Goal: Information Seeking & Learning: Learn about a topic

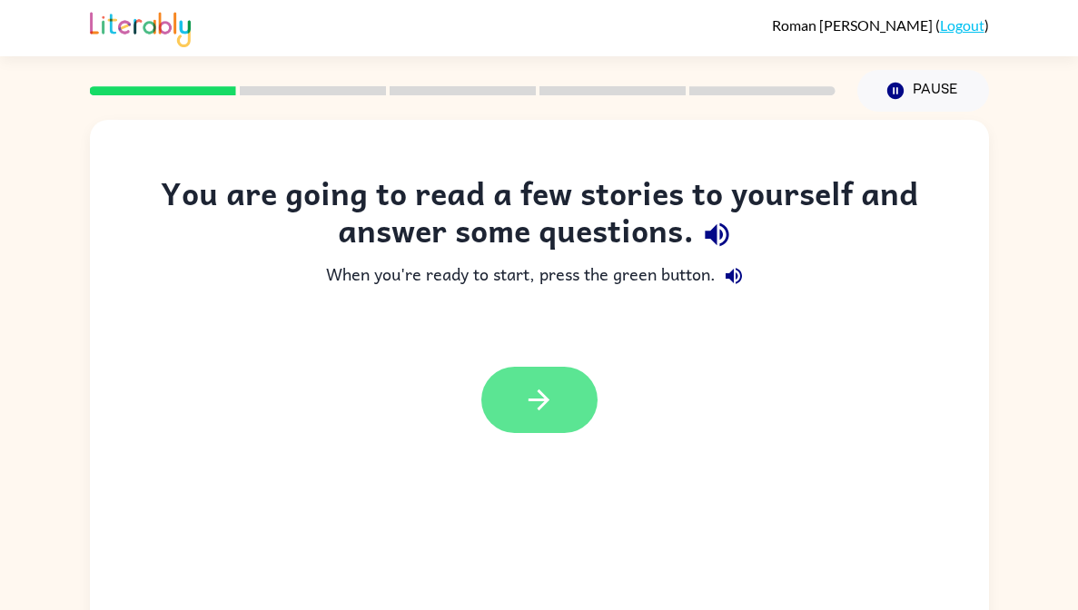
click at [547, 413] on icon "button" at bounding box center [539, 400] width 32 height 32
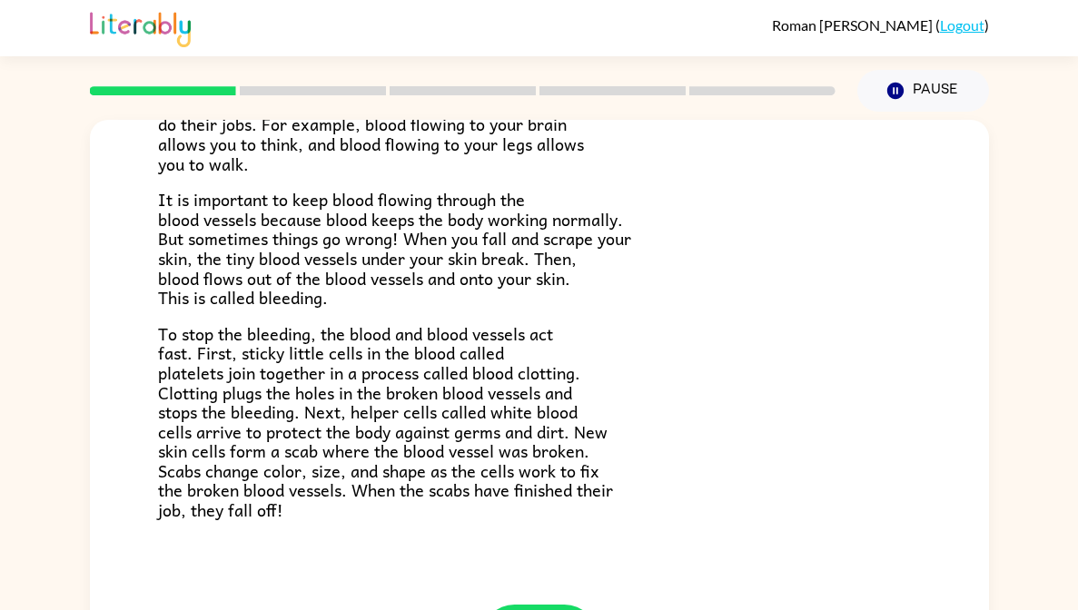
scroll to position [422, 0]
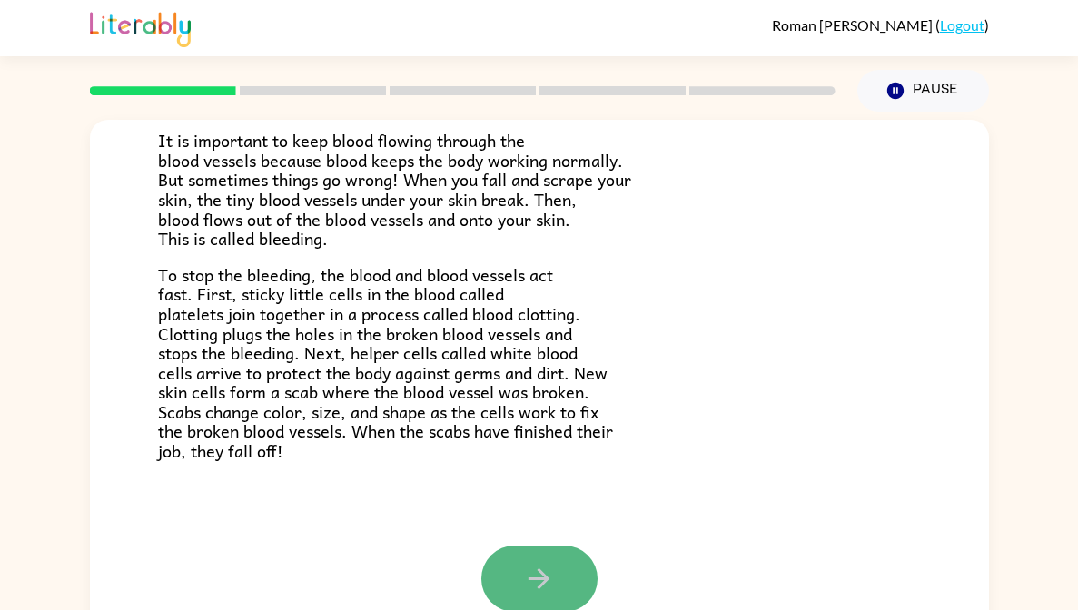
click at [552, 559] on button "button" at bounding box center [539, 579] width 116 height 66
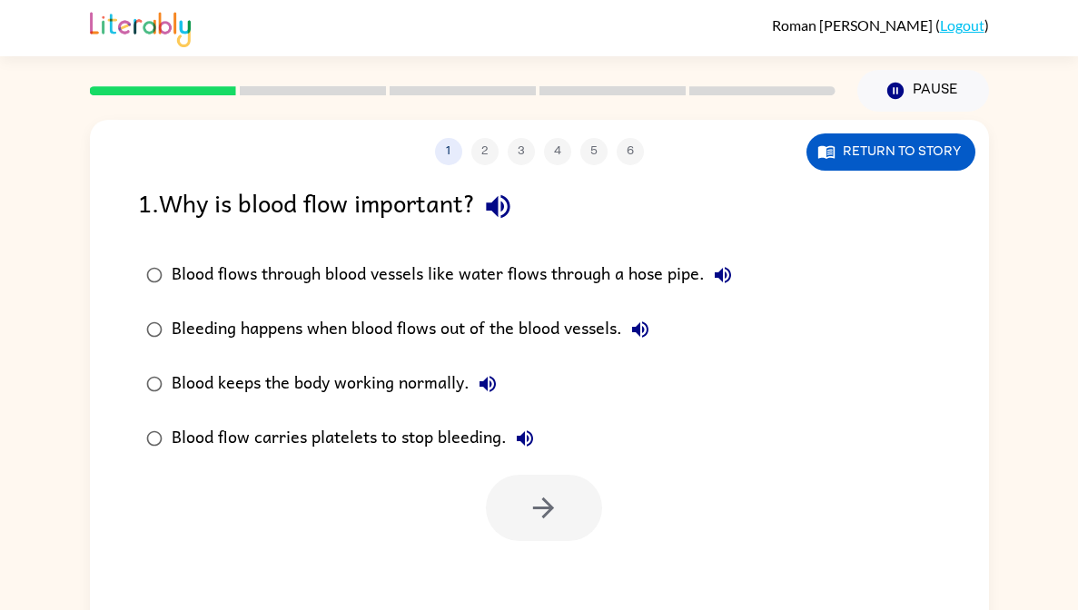
click at [317, 378] on div "Blood keeps the body working normally." at bounding box center [339, 384] width 334 height 36
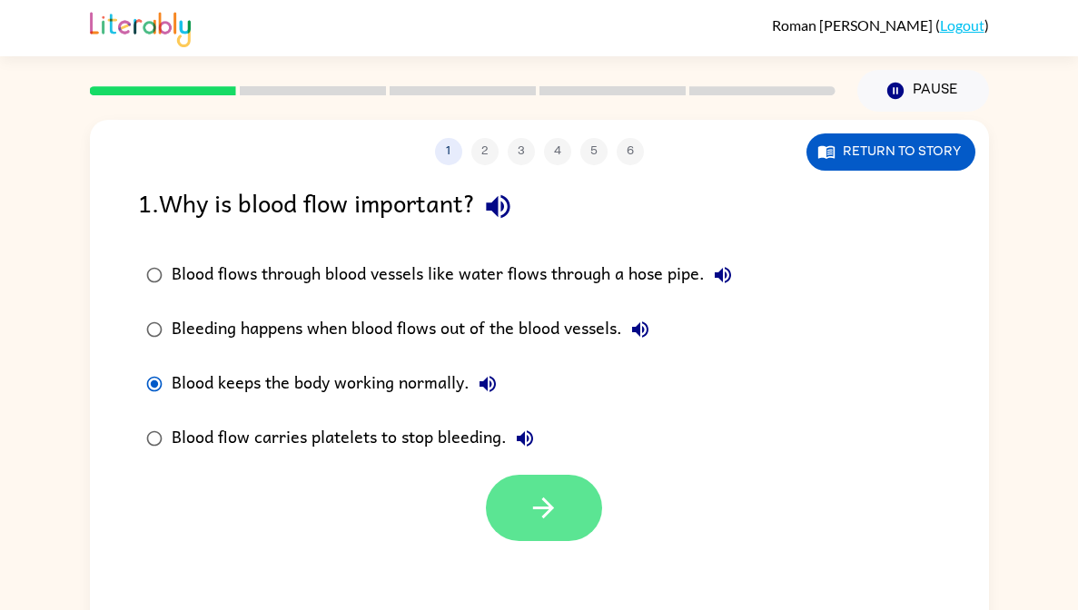
click at [535, 517] on icon "button" at bounding box center [543, 508] width 32 height 32
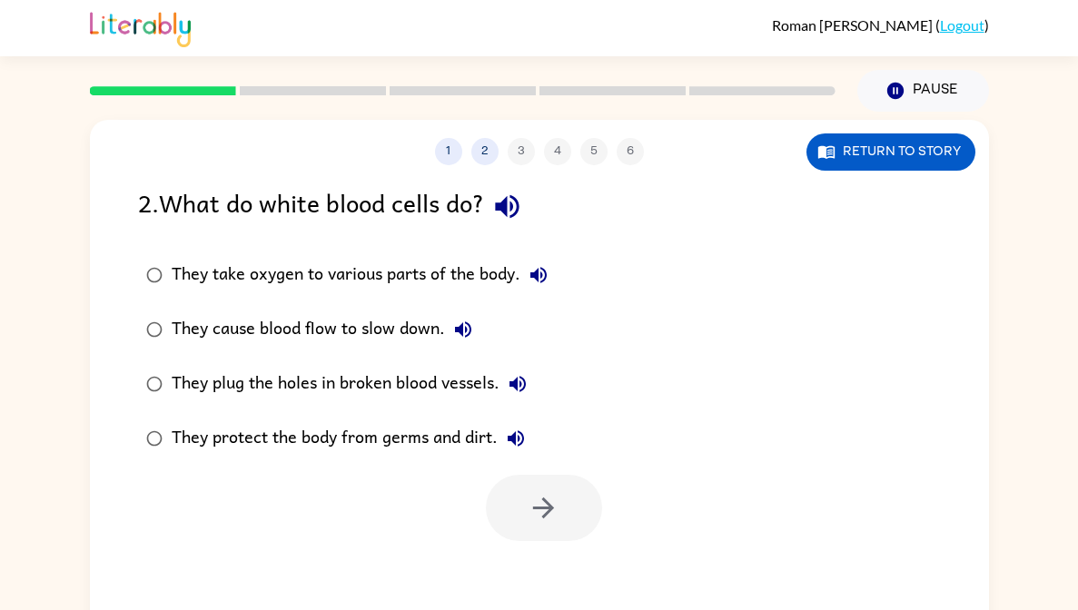
click at [488, 279] on div "They take oxygen to various parts of the body." at bounding box center [364, 275] width 385 height 36
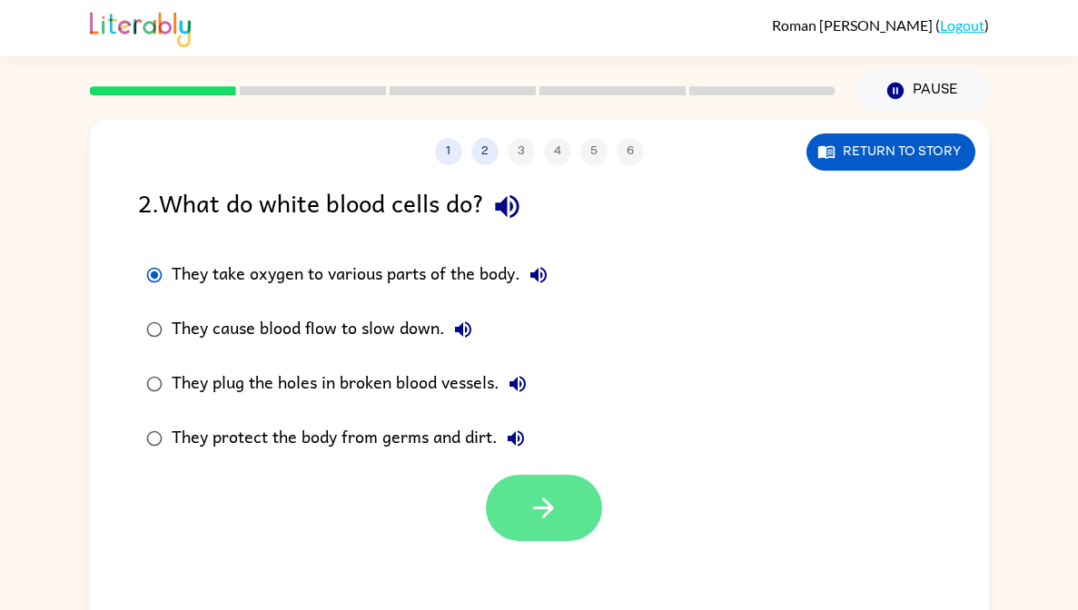
click at [542, 529] on button "button" at bounding box center [544, 508] width 116 height 66
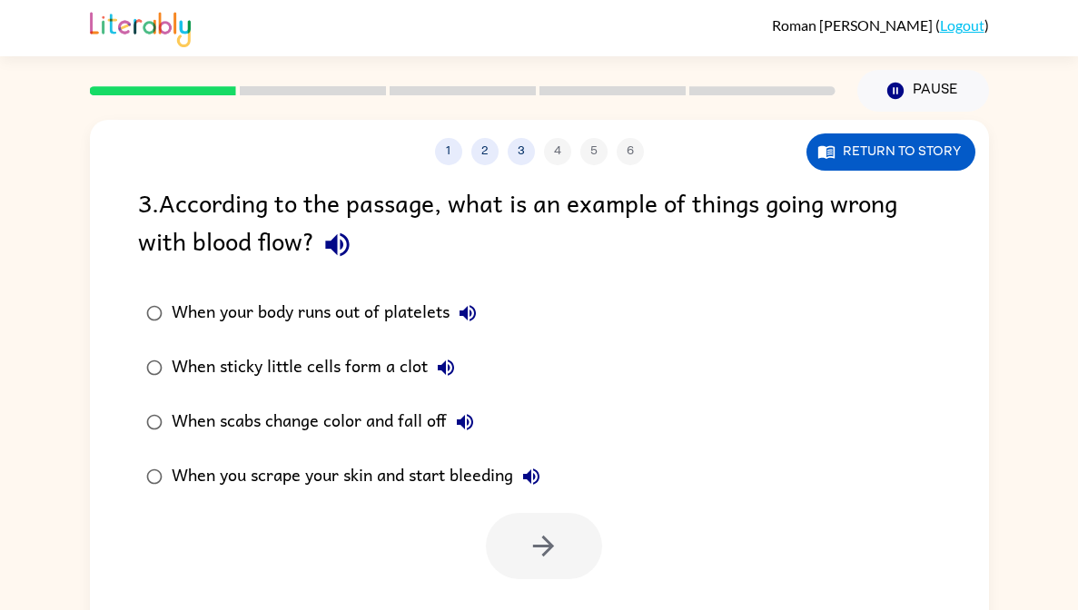
click at [424, 458] on label "When you scrape your skin and start bleeding" at bounding box center [343, 476] width 430 height 54
click at [550, 543] on icon "button" at bounding box center [543, 546] width 32 height 32
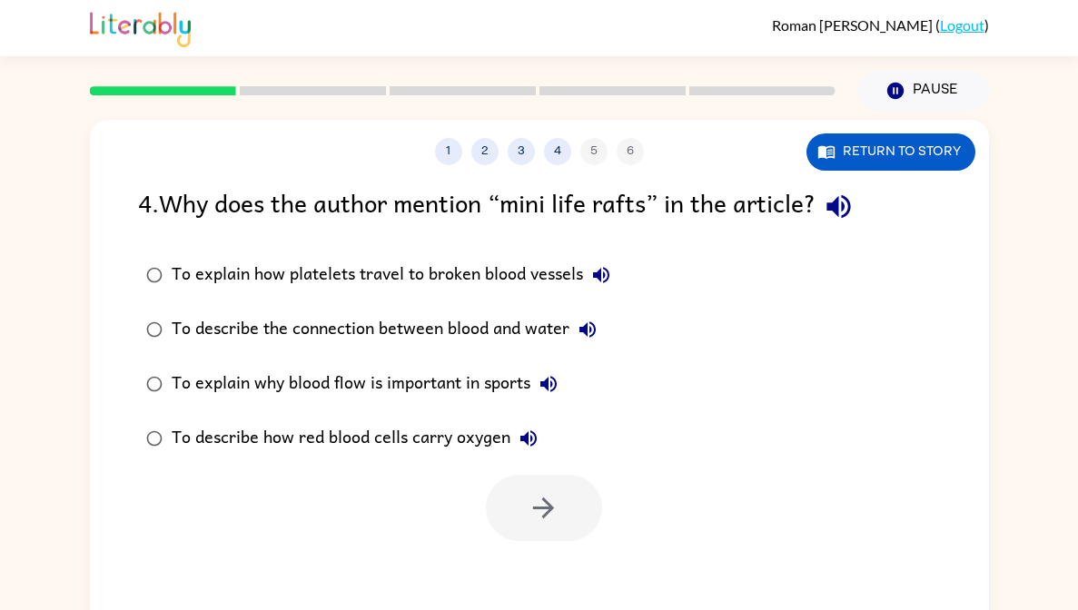
click at [354, 452] on div "To describe how red blood cells carry oxygen" at bounding box center [359, 438] width 375 height 36
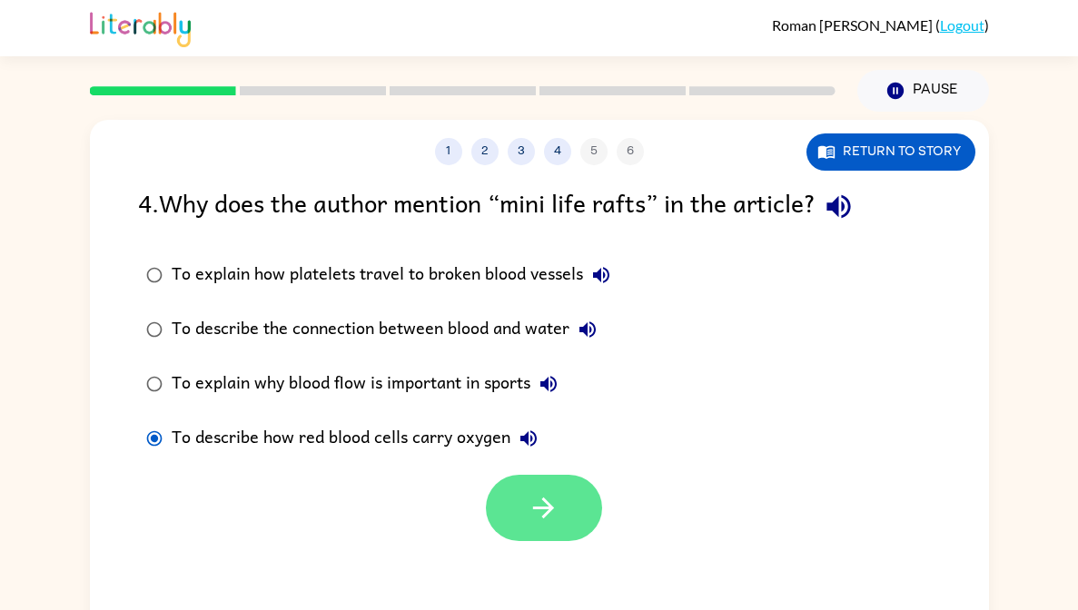
click at [555, 529] on button "button" at bounding box center [544, 508] width 116 height 66
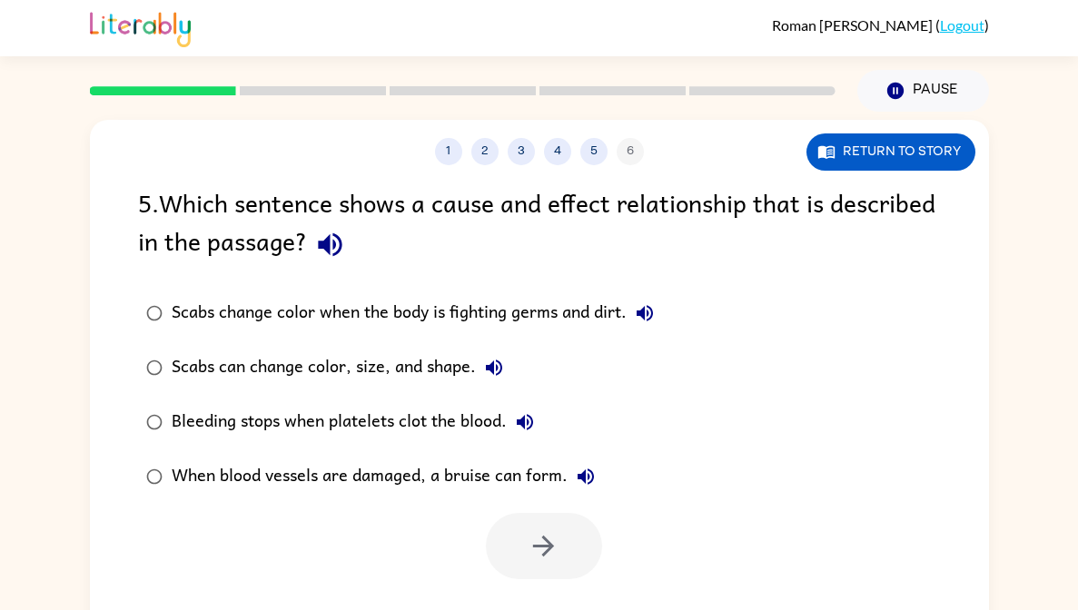
click at [493, 304] on div "Scabs change color when the body is fighting germs and dirt." at bounding box center [417, 313] width 491 height 36
click at [548, 558] on icon "button" at bounding box center [543, 546] width 32 height 32
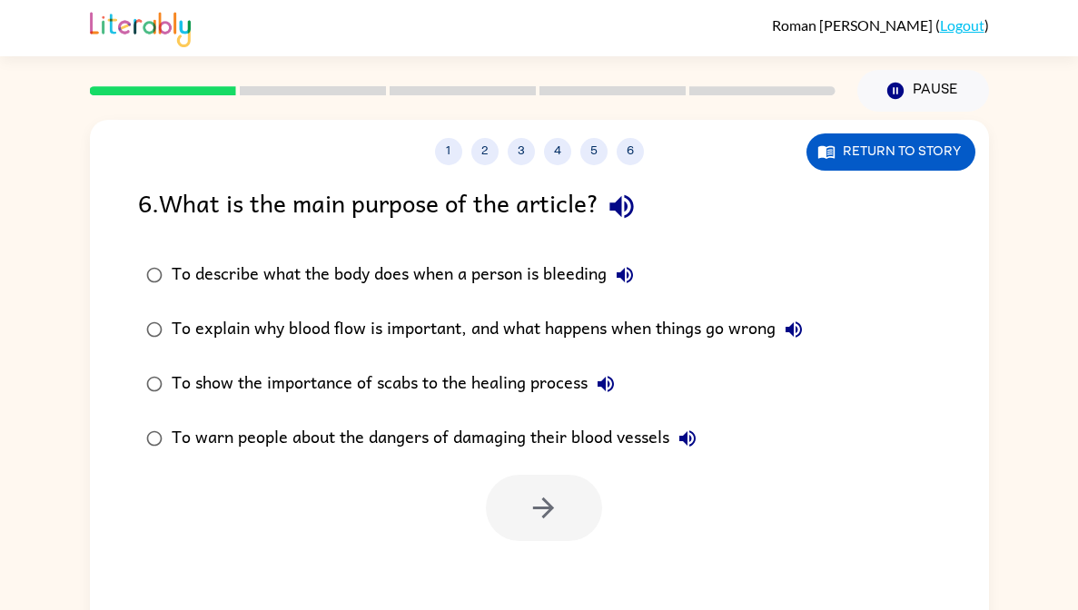
click at [665, 323] on div "To explain why blood flow is important, and what happens when things go wrong" at bounding box center [492, 329] width 640 height 36
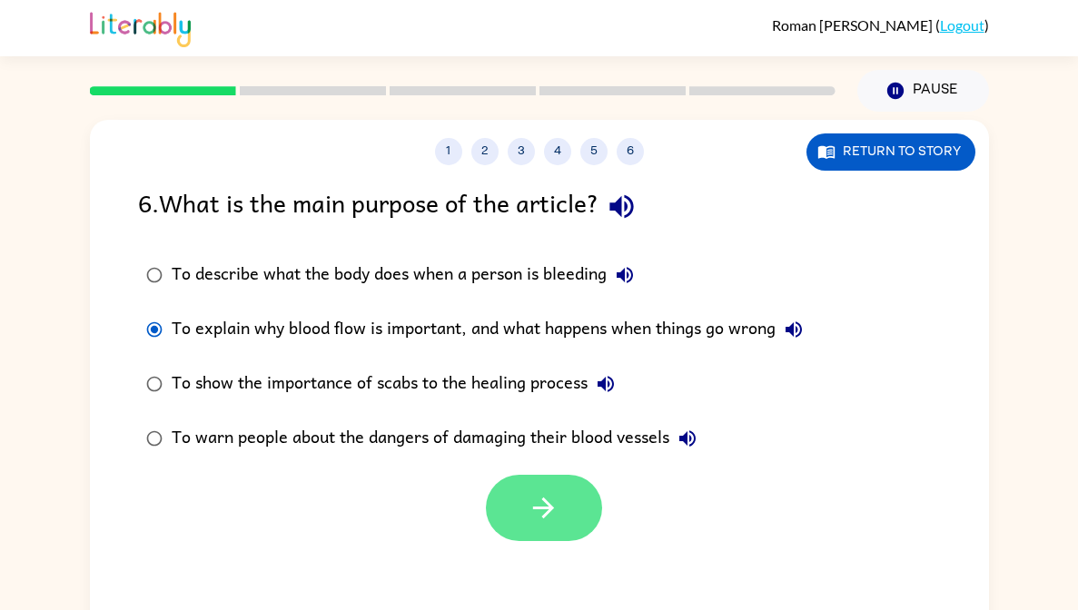
click at [527, 514] on icon "button" at bounding box center [543, 508] width 32 height 32
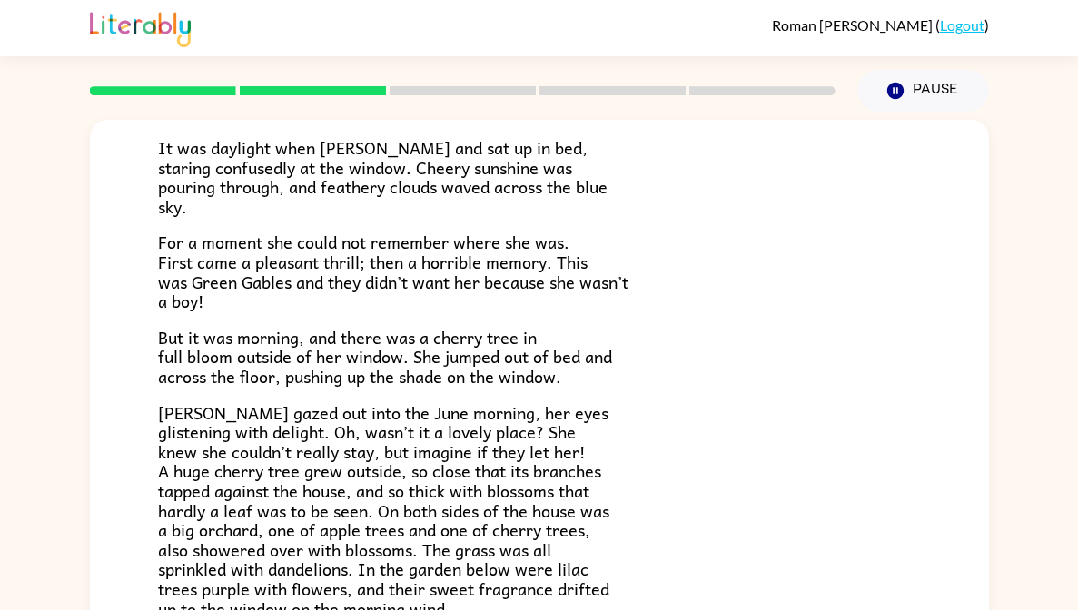
scroll to position [127, 0]
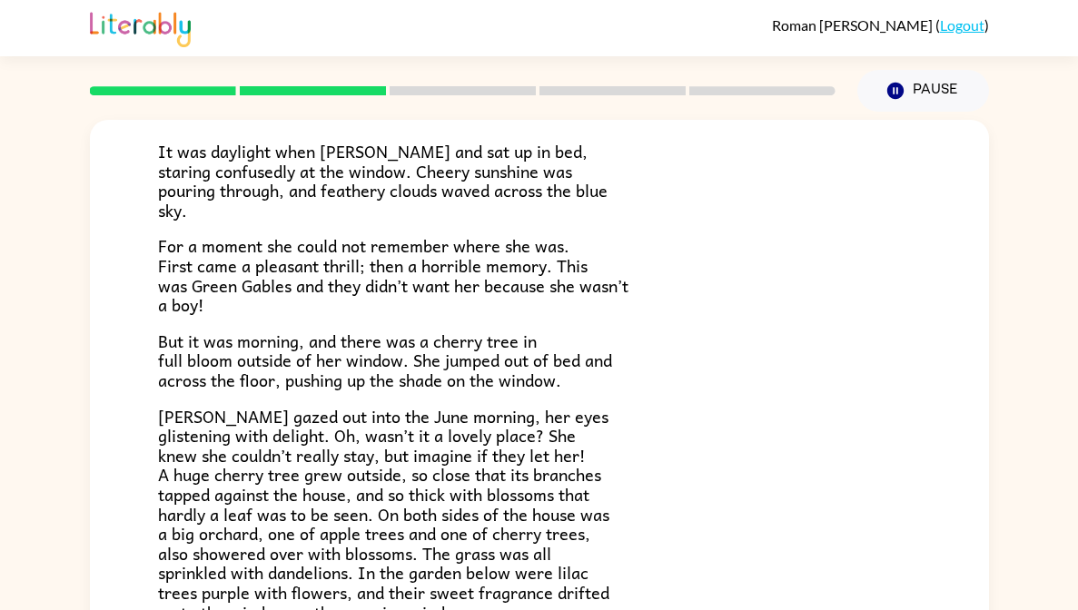
click at [596, 399] on div "It was daylight when [PERSON_NAME] and sat up in bed, staring confusedly at the…" at bounding box center [539, 435] width 763 height 675
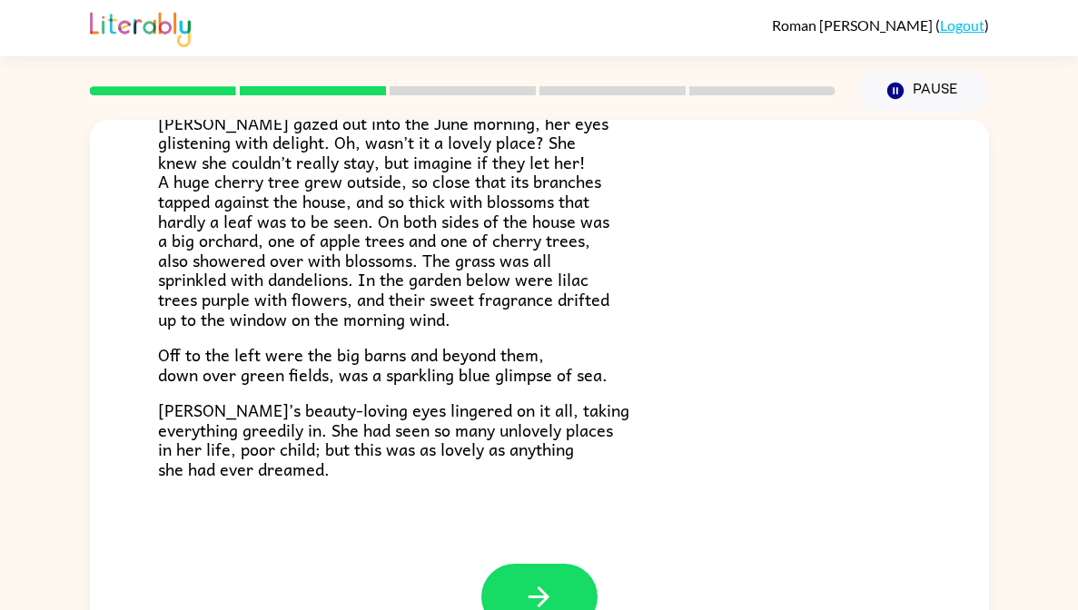
scroll to position [439, 0]
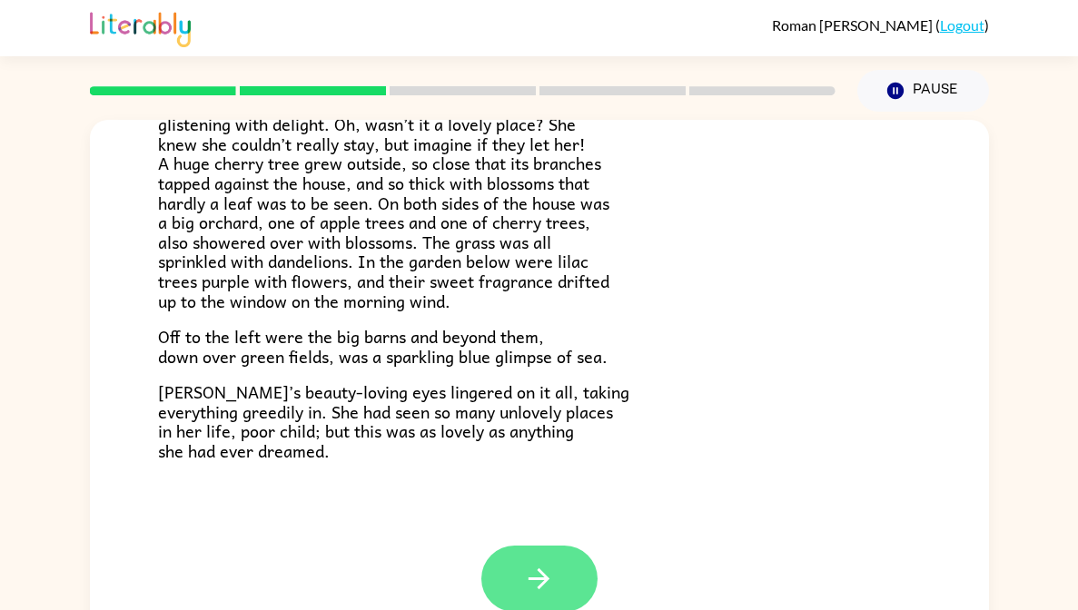
click at [527, 575] on icon "button" at bounding box center [539, 579] width 32 height 32
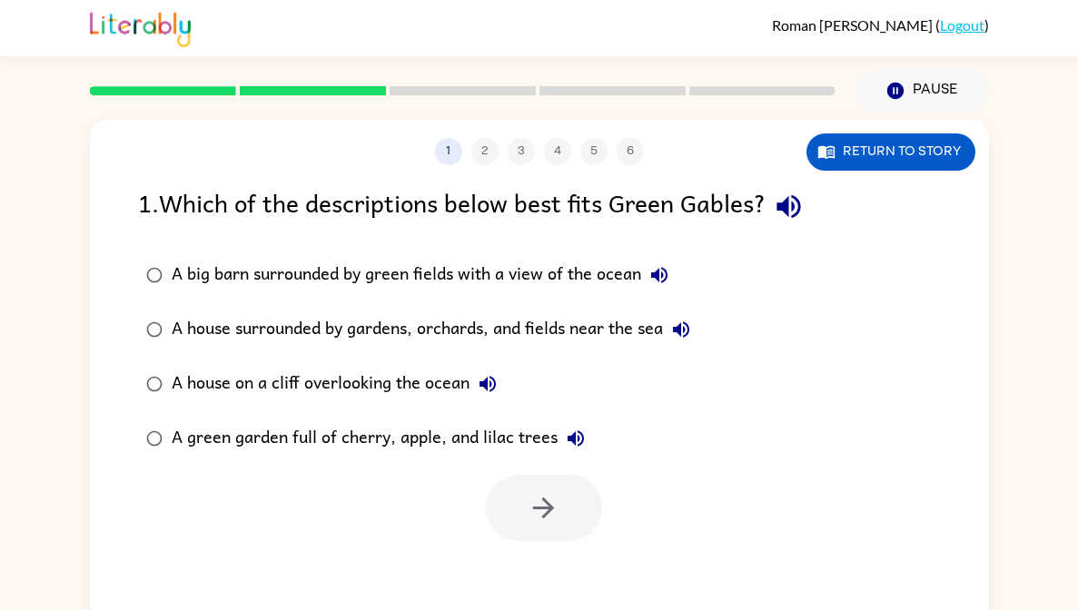
scroll to position [29, 0]
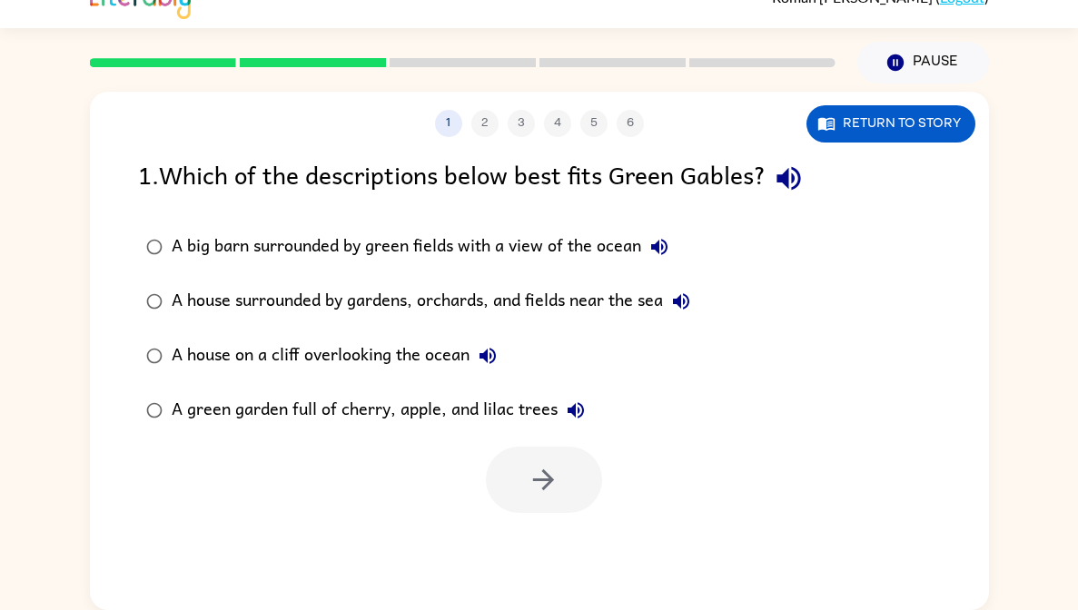
click at [592, 262] on div "A big barn surrounded by green fields with a view of the ocean" at bounding box center [425, 247] width 506 height 36
click at [437, 412] on div "A green garden full of cherry, apple, and lilac trees" at bounding box center [383, 410] width 422 height 36
click at [538, 493] on icon "button" at bounding box center [543, 480] width 32 height 32
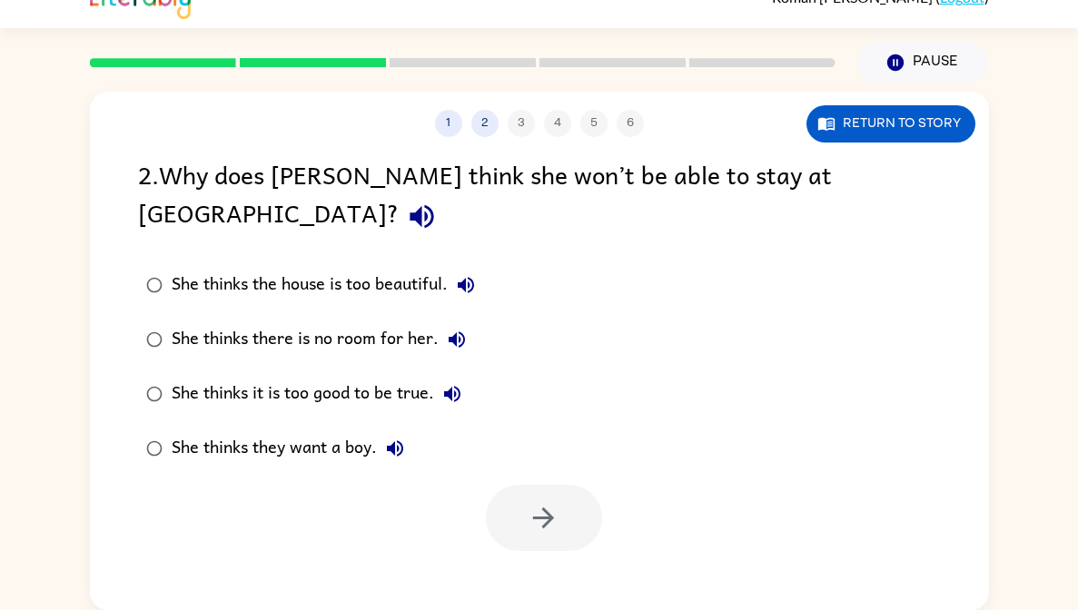
click at [332, 430] on div "She thinks they want a boy." at bounding box center [292, 448] width 241 height 36
click at [517, 485] on button "button" at bounding box center [544, 518] width 116 height 66
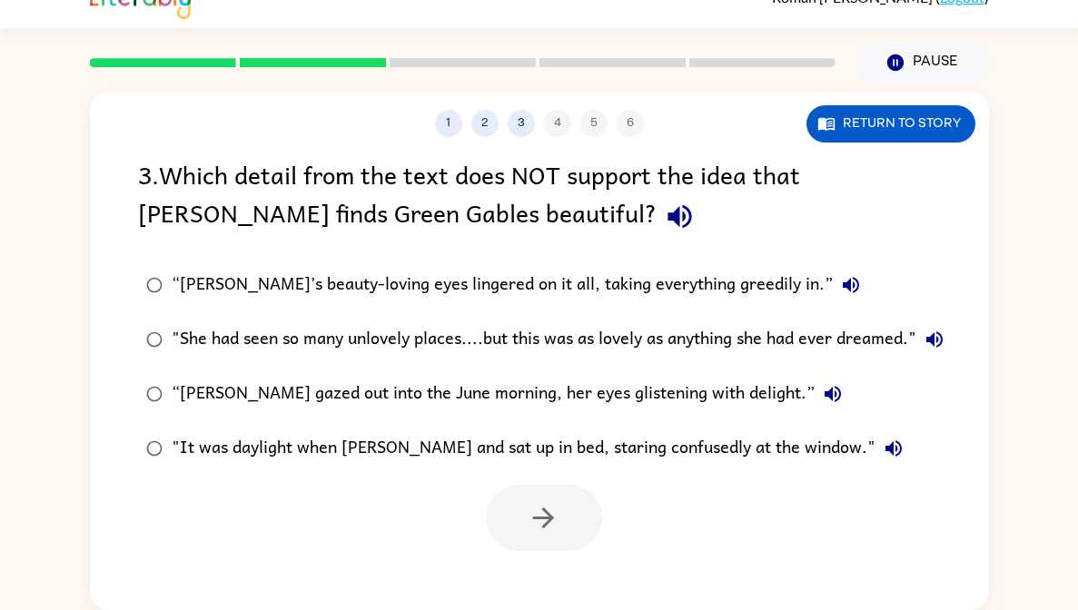
click at [394, 357] on div ""She had seen so many unlovely places....but this was as lovely as anything she…" at bounding box center [562, 339] width 781 height 36
click at [577, 498] on button "button" at bounding box center [544, 518] width 116 height 66
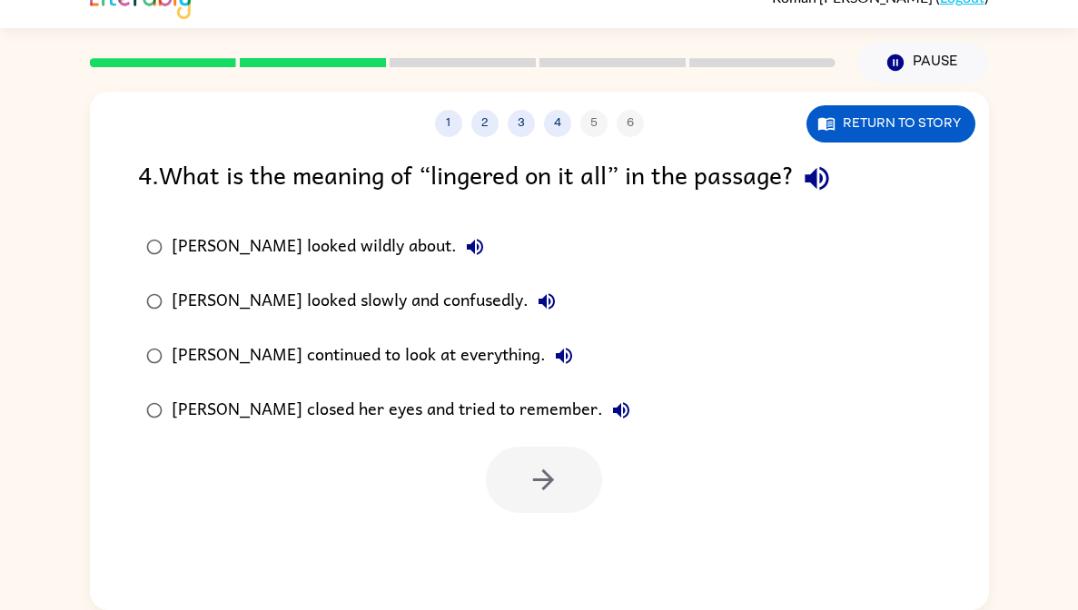
click at [340, 369] on div "[PERSON_NAME] continued to look at everything." at bounding box center [377, 356] width 410 height 36
click at [530, 458] on button "button" at bounding box center [544, 480] width 116 height 66
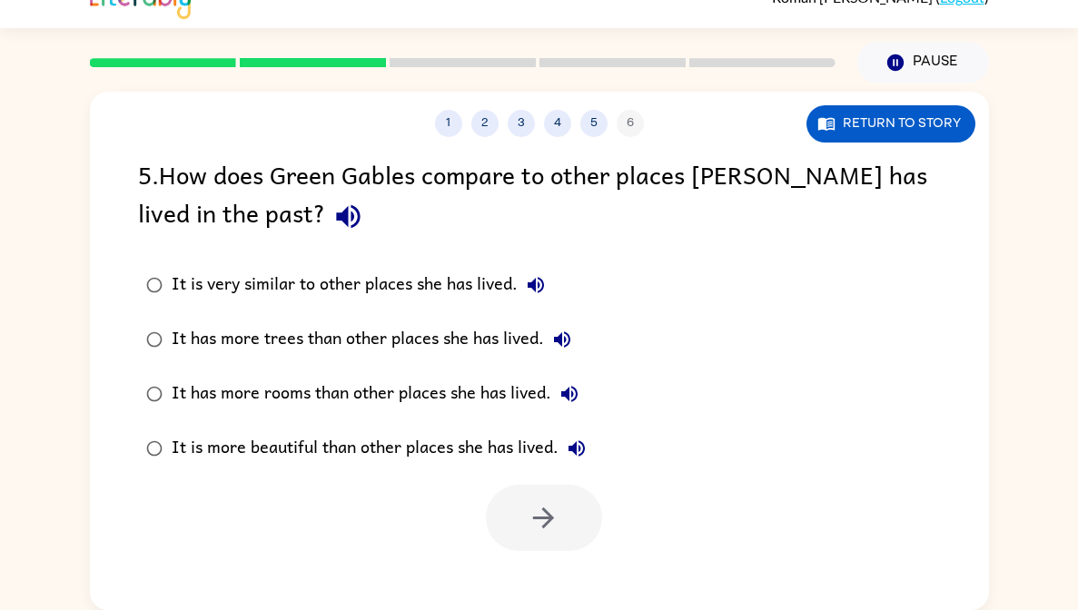
click at [488, 315] on label "It has more trees than other places she has lived." at bounding box center [366, 339] width 476 height 54
click at [534, 504] on icon "button" at bounding box center [543, 518] width 32 height 32
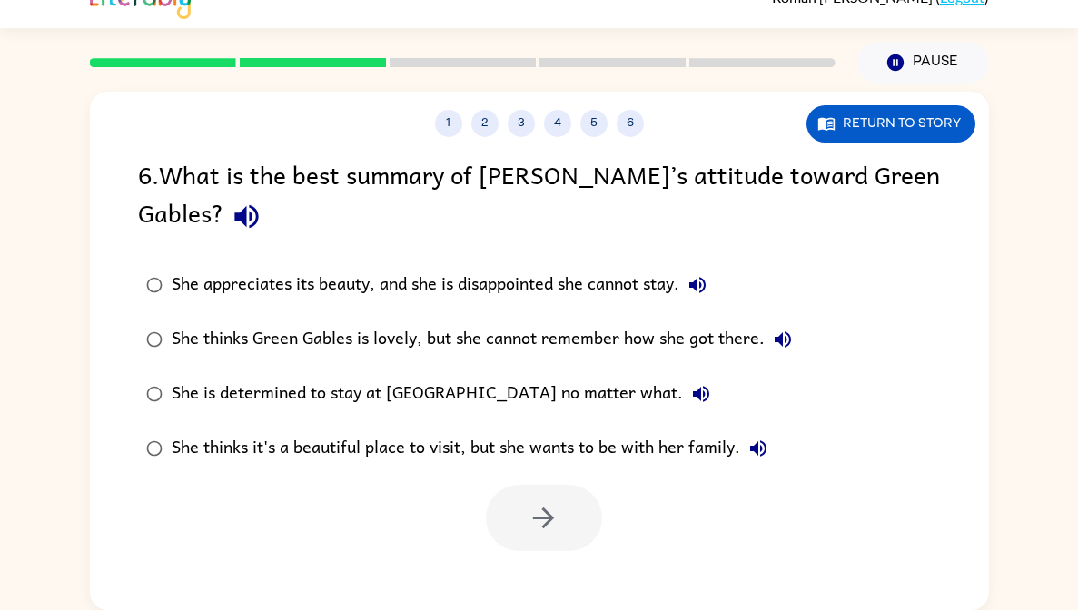
click at [495, 405] on div "She is determined to stay at [GEOGRAPHIC_DATA] no matter what." at bounding box center [445, 394] width 547 height 36
click at [540, 541] on button "button" at bounding box center [544, 518] width 116 height 66
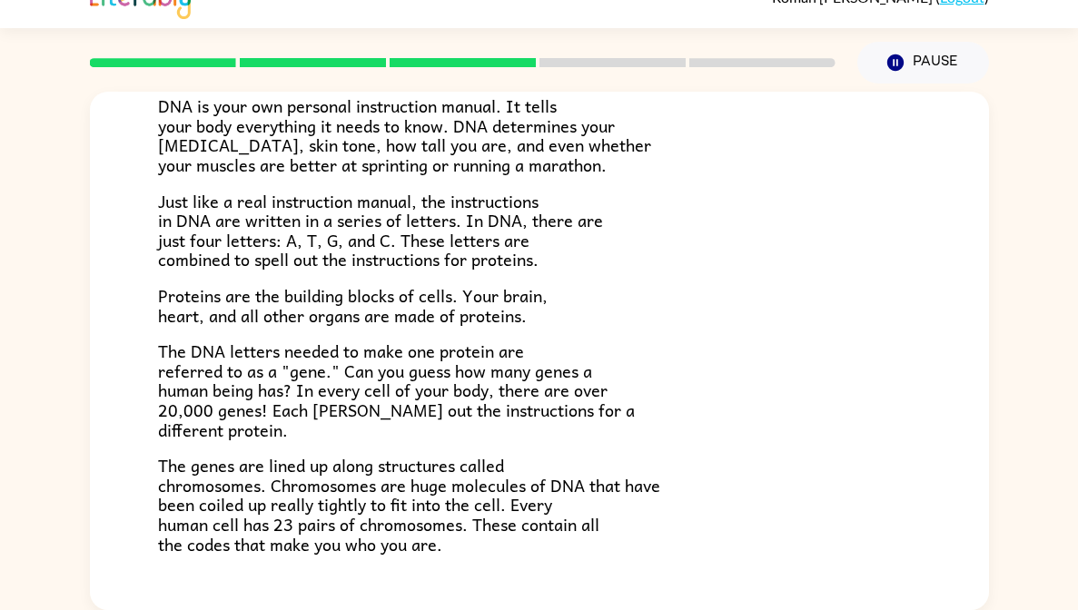
scroll to position [320, 0]
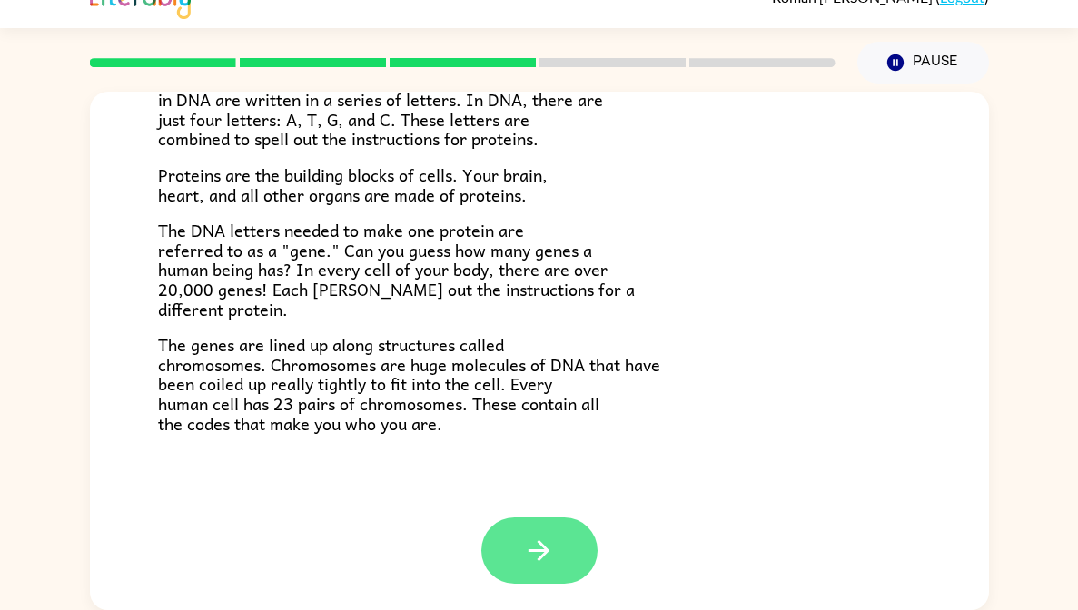
click at [532, 535] on icon "button" at bounding box center [539, 551] width 32 height 32
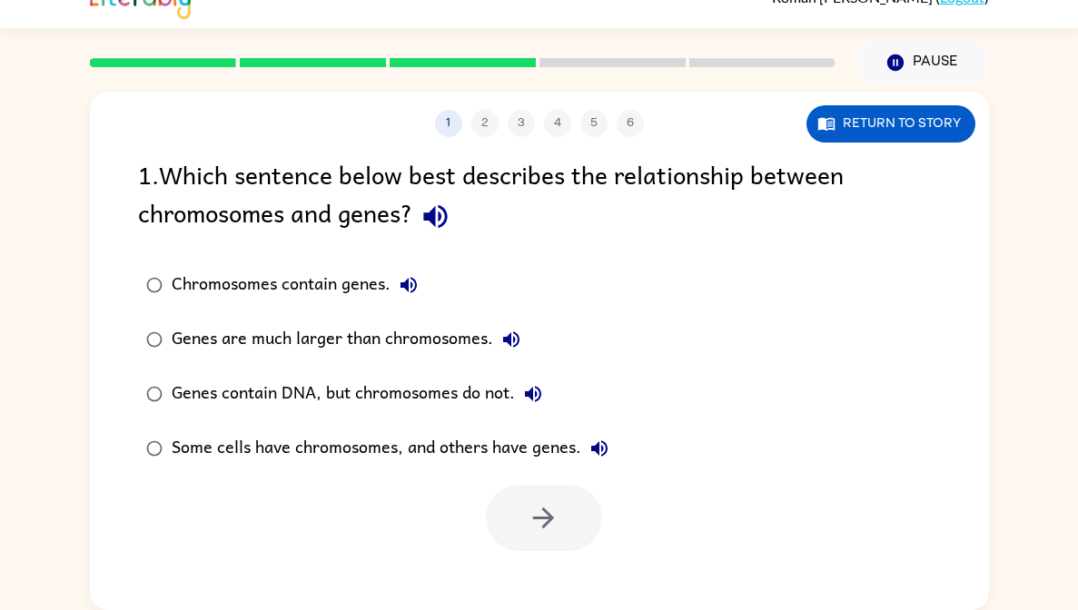
scroll to position [0, 0]
click at [350, 332] on div "Genes are much larger than chromosomes." at bounding box center [351, 339] width 358 height 36
click at [512, 527] on button "button" at bounding box center [544, 518] width 116 height 66
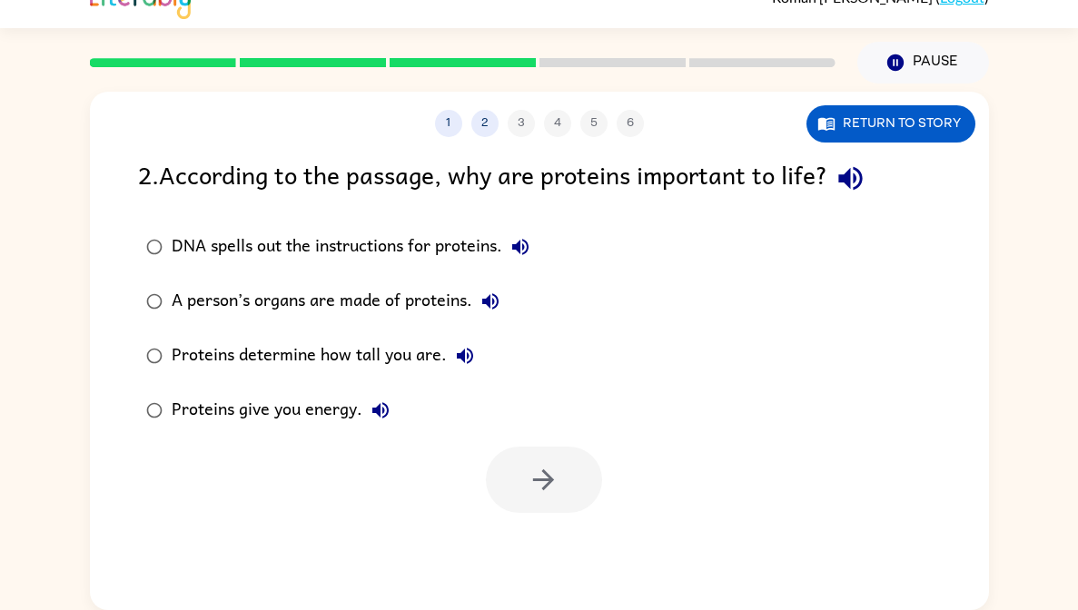
click at [357, 288] on div "A person’s organs are made of proteins." at bounding box center [340, 301] width 337 height 36
click at [506, 490] on button "button" at bounding box center [544, 480] width 116 height 66
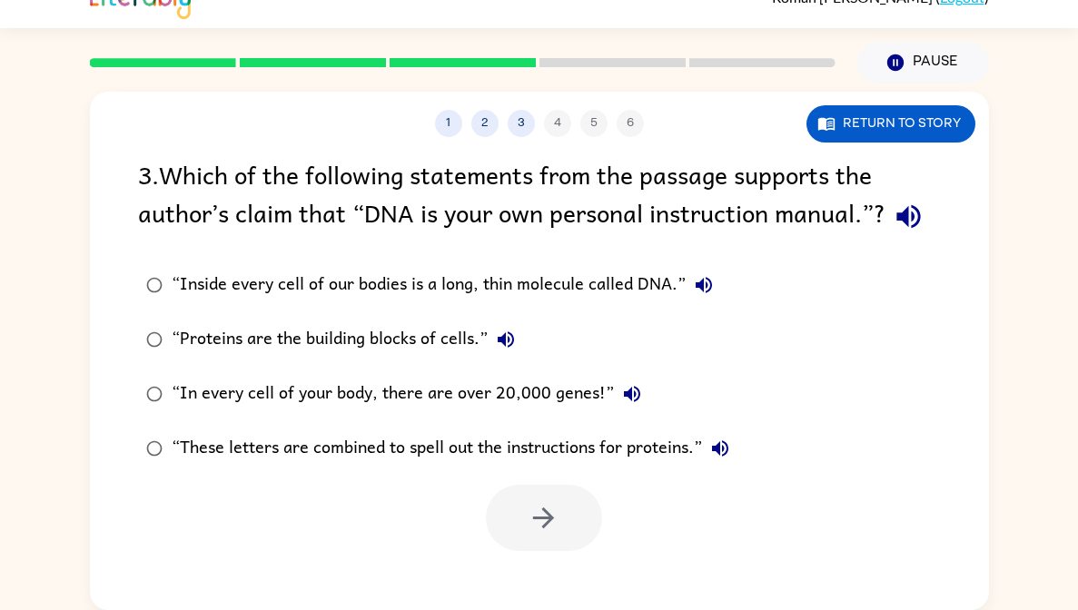
click at [655, 306] on label "“Inside every cell of our bodies is a long, thin molecule called DNA.”" at bounding box center [437, 285] width 619 height 54
click at [509, 533] on button "button" at bounding box center [544, 518] width 116 height 66
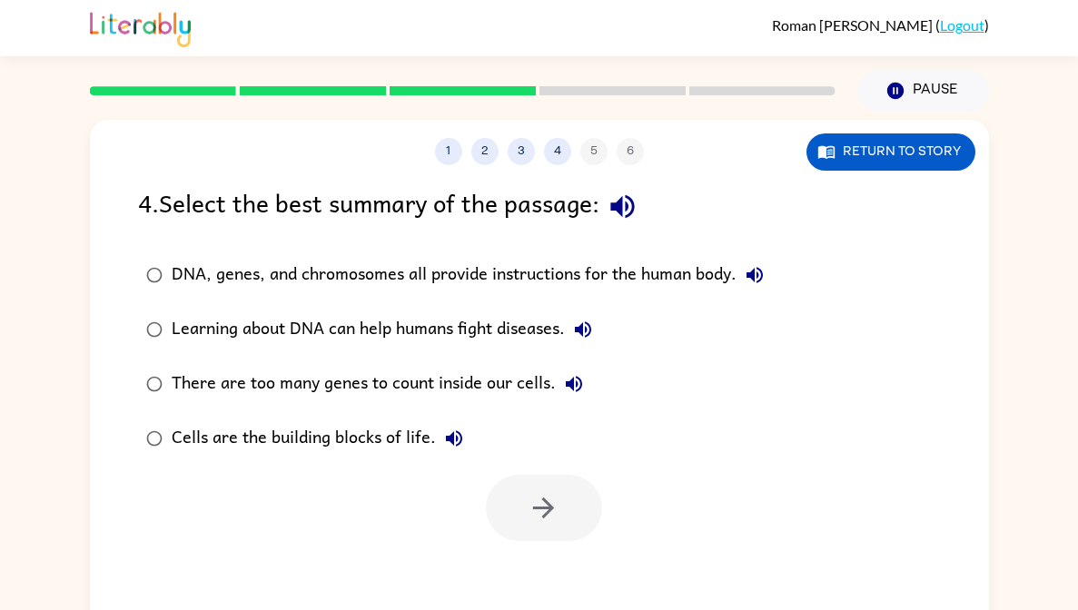
click at [611, 276] on div "DNA, genes, and chromosomes all provide instructions for the human body." at bounding box center [472, 275] width 601 height 36
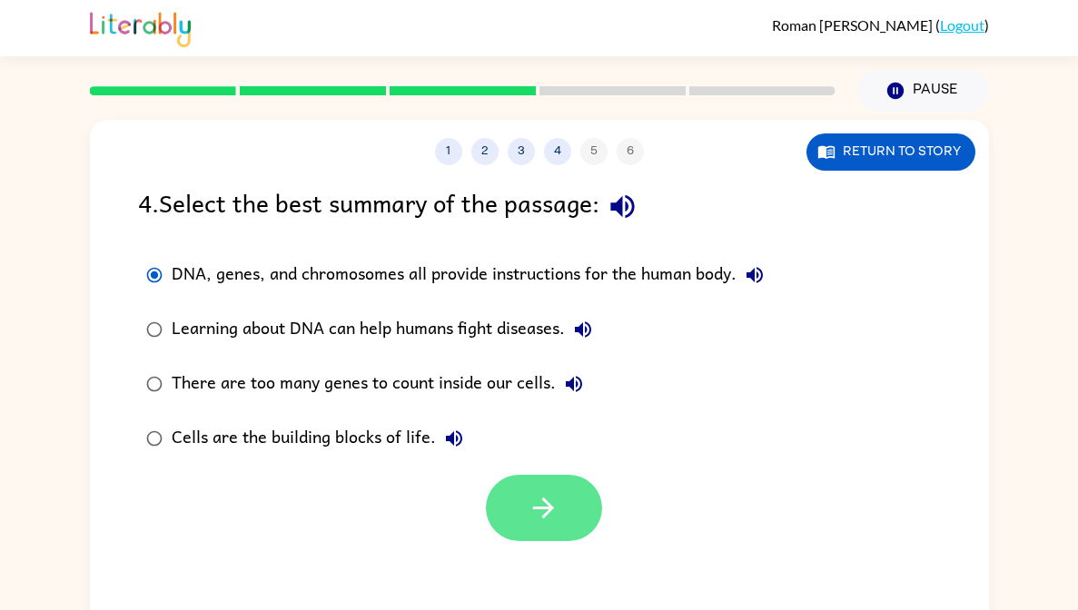
click at [519, 532] on button "button" at bounding box center [544, 508] width 116 height 66
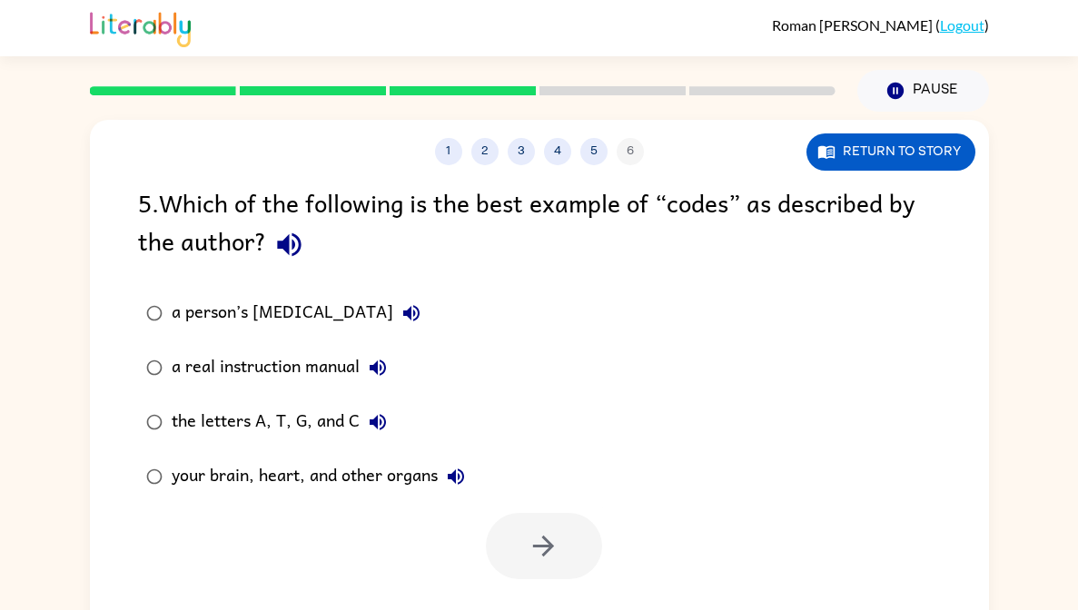
click at [439, 484] on button "your brain, heart, and other organs" at bounding box center [456, 476] width 36 height 36
click at [318, 432] on div "the letters A, T, G, and C" at bounding box center [284, 422] width 224 height 36
click at [511, 551] on button "button" at bounding box center [544, 546] width 116 height 66
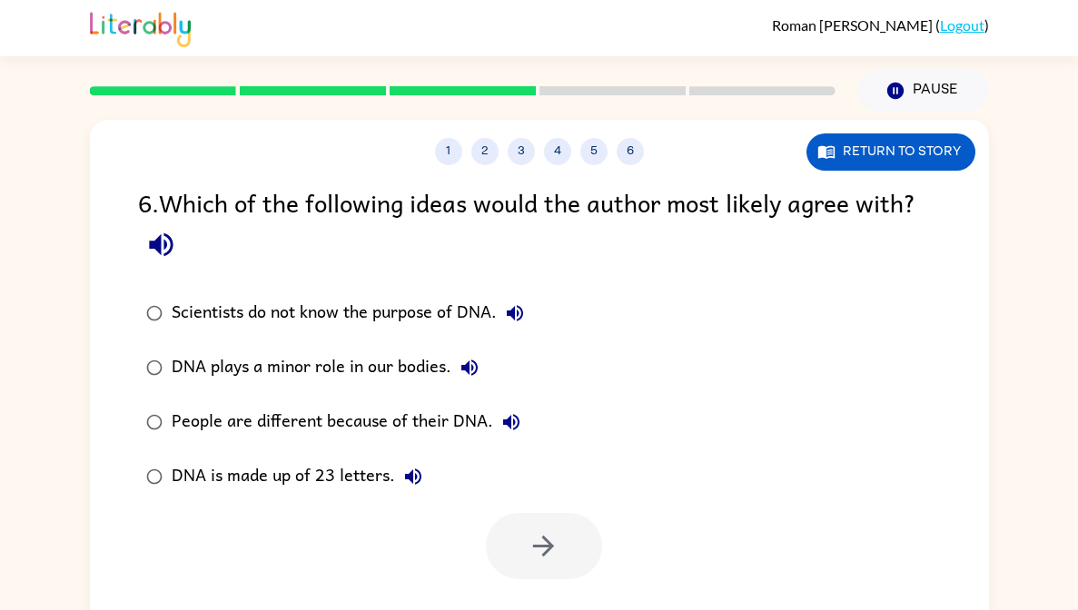
click at [404, 435] on div "People are different because of their DNA." at bounding box center [351, 422] width 358 height 36
click at [536, 559] on icon "button" at bounding box center [543, 546] width 32 height 32
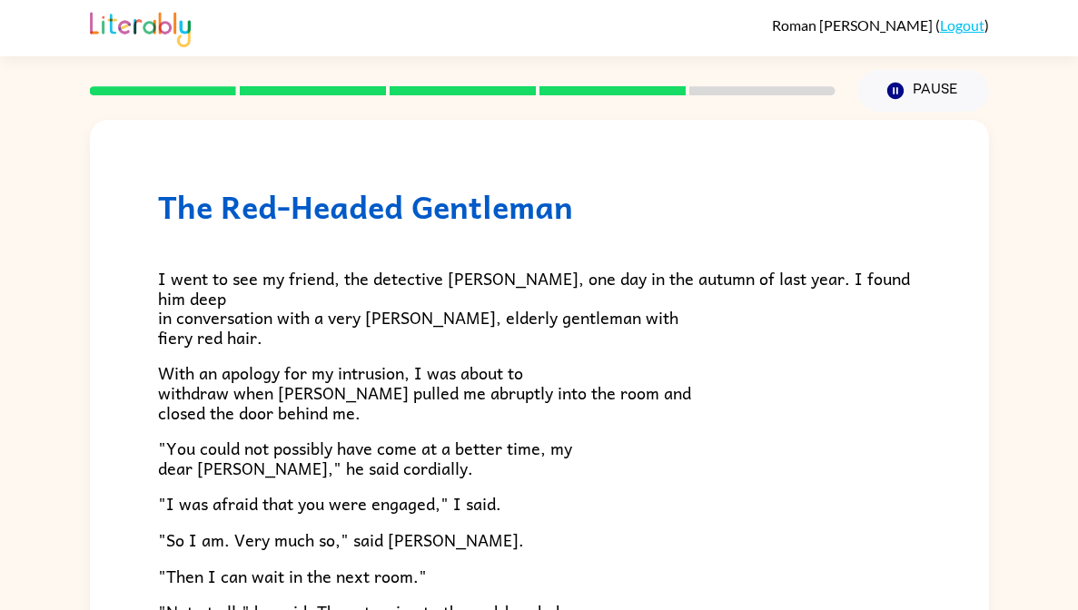
click at [555, 457] on span ""You could not possibly have come at a better time, my dear [PERSON_NAME]," he …" at bounding box center [365, 458] width 414 height 46
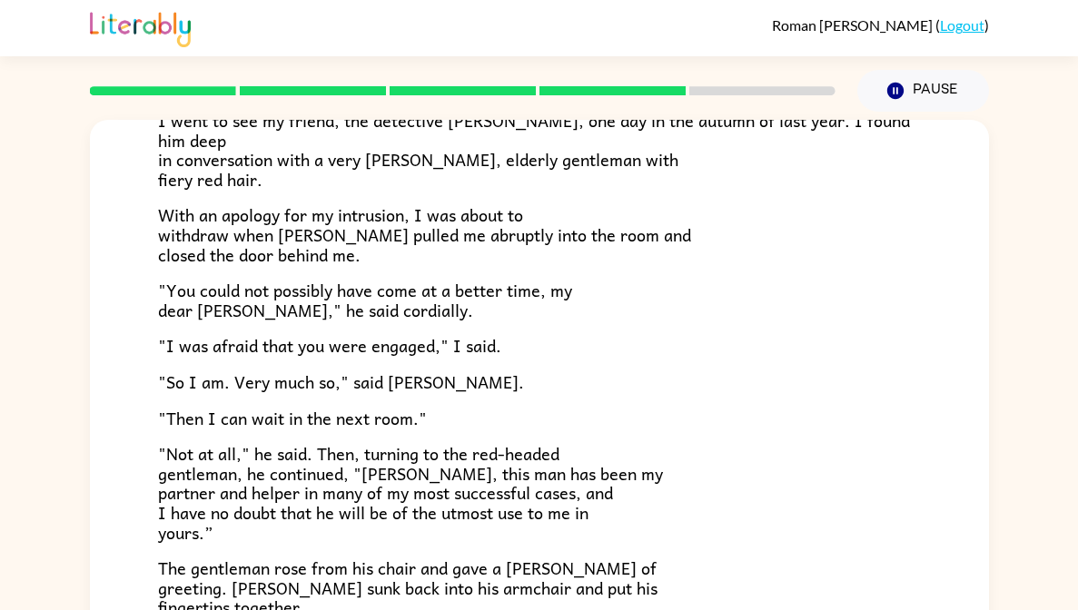
scroll to position [159, 0]
click at [559, 467] on span ""Not at all," he said. Then, turning to the red-headed gentleman, he continued,…" at bounding box center [410, 491] width 505 height 104
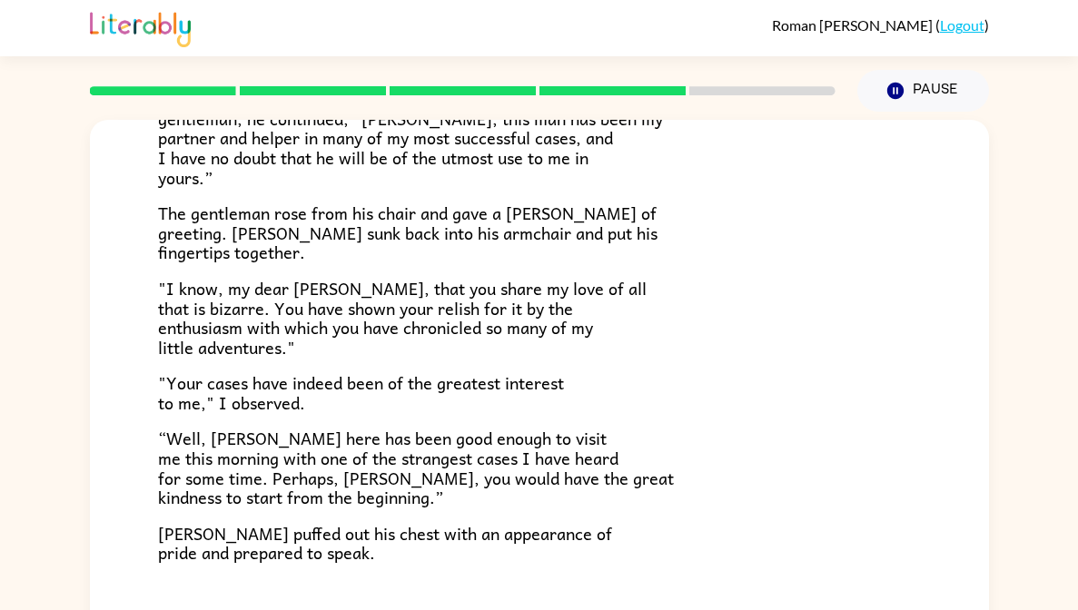
scroll to position [491, 0]
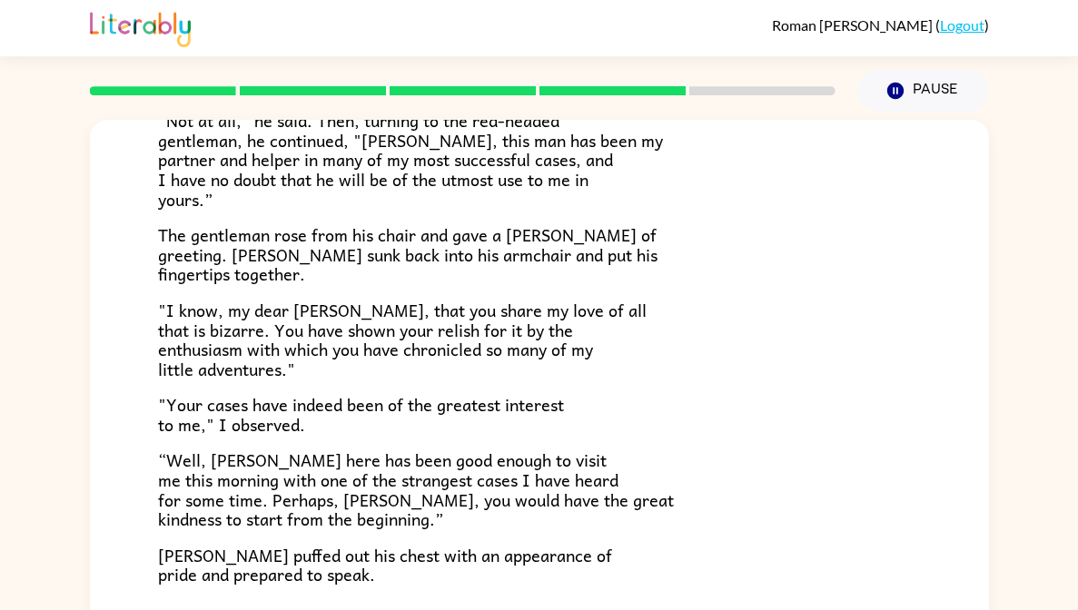
click at [559, 467] on span "“Well, [PERSON_NAME] here has been good enough to visit me this morning with on…" at bounding box center [416, 489] width 516 height 85
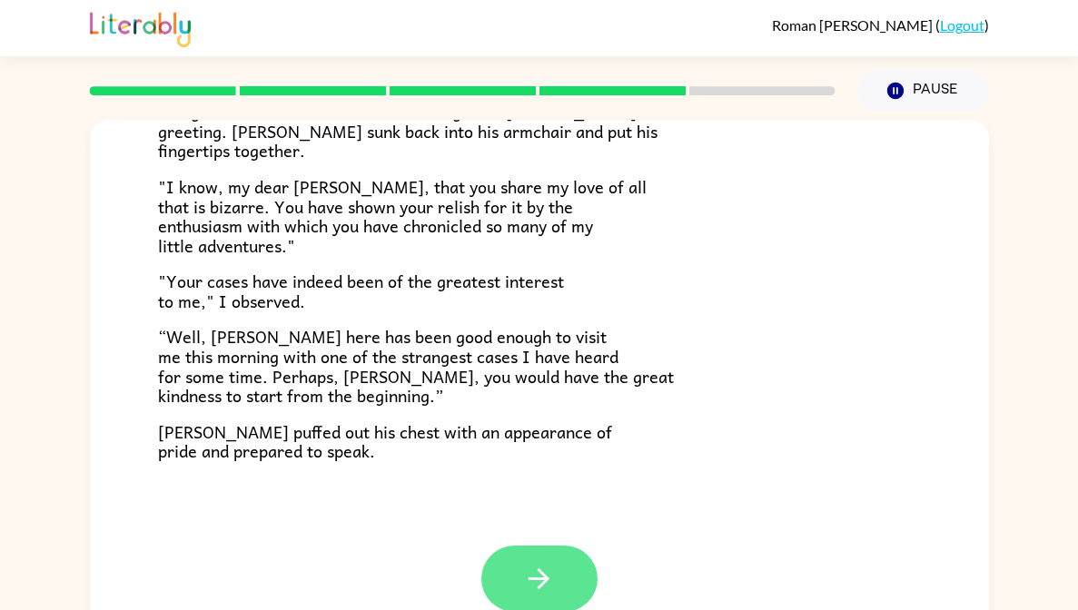
click at [506, 568] on button "button" at bounding box center [539, 579] width 116 height 66
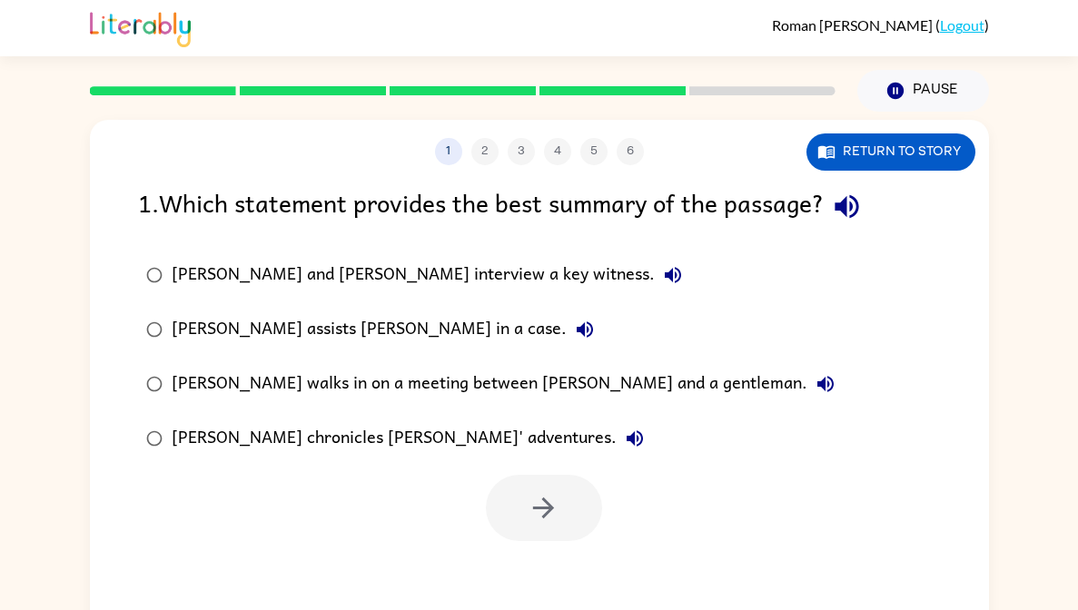
click at [506, 571] on div "1 2 3 4 5 6 Return to story 1 . Which statement provides the best summary of th…" at bounding box center [539, 379] width 899 height 518
click at [301, 291] on div "[PERSON_NAME] and [PERSON_NAME] interview a key witness." at bounding box center [431, 275] width 519 height 36
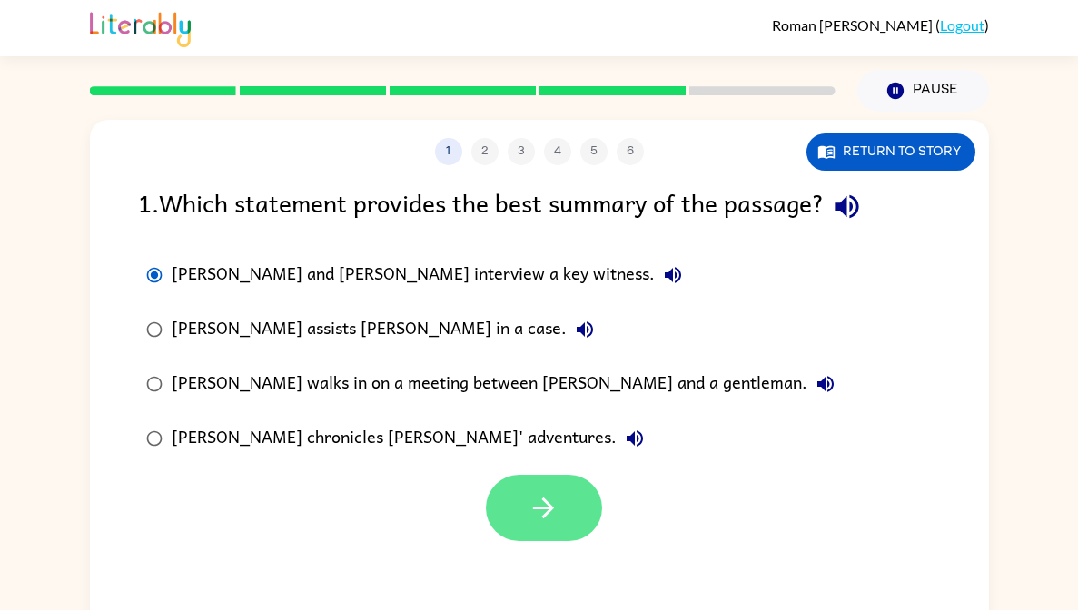
click at [527, 506] on icon "button" at bounding box center [543, 508] width 32 height 32
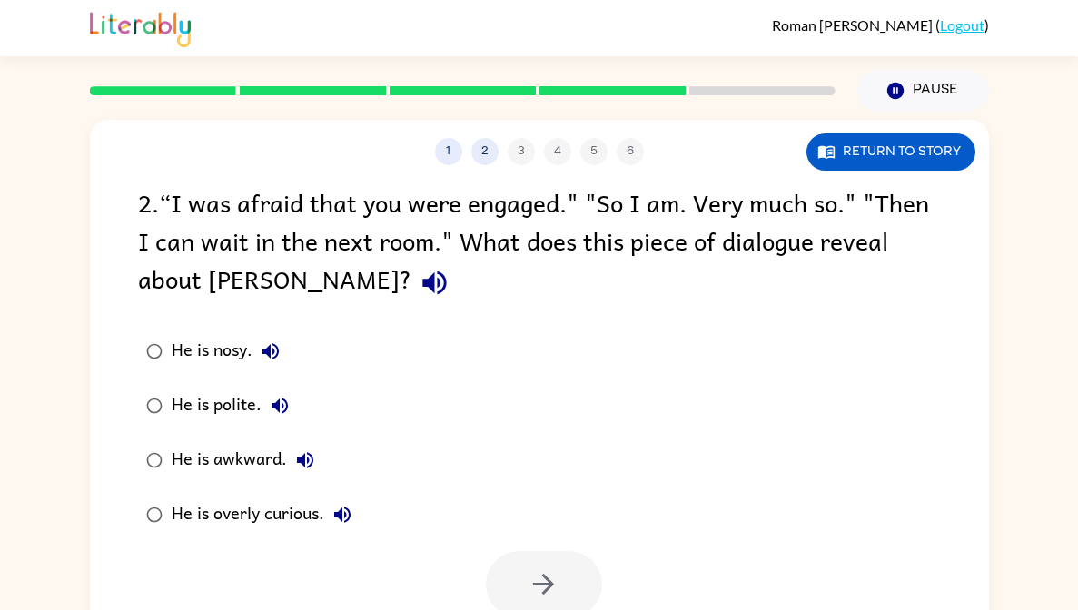
click at [233, 423] on div "He is polite." at bounding box center [235, 406] width 126 height 36
click at [543, 572] on icon "button" at bounding box center [543, 584] width 32 height 32
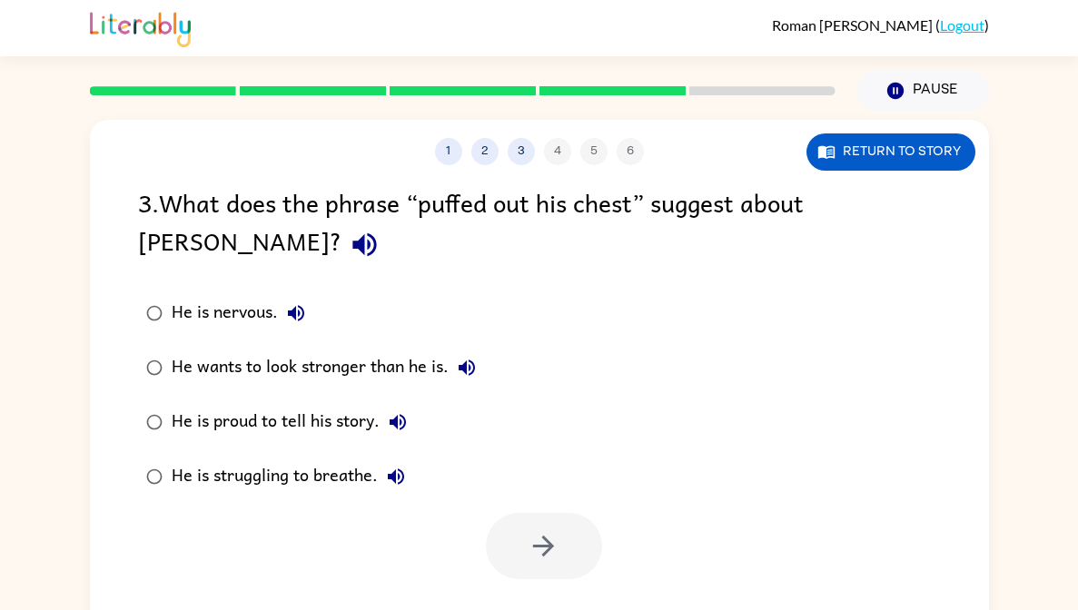
click at [294, 397] on label "He is proud to tell his story." at bounding box center [311, 422] width 366 height 54
click at [533, 541] on icon "button" at bounding box center [543, 546] width 32 height 32
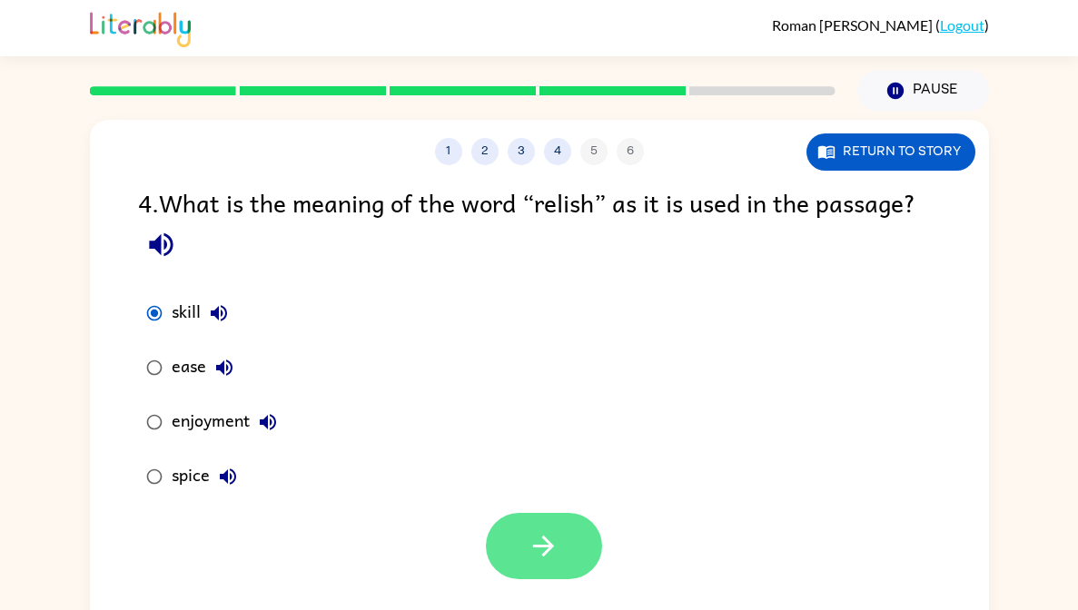
click at [526, 571] on button "button" at bounding box center [544, 546] width 116 height 66
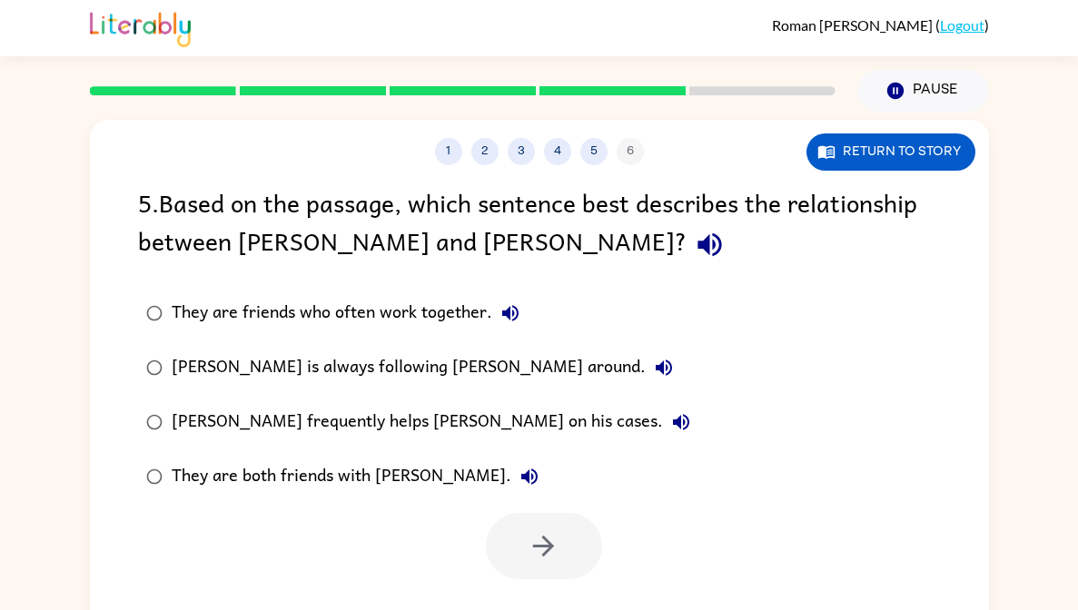
click at [172, 410] on div "[PERSON_NAME] frequently helps [PERSON_NAME] on his cases." at bounding box center [435, 422] width 527 height 36
click at [527, 540] on icon "button" at bounding box center [543, 546] width 32 height 32
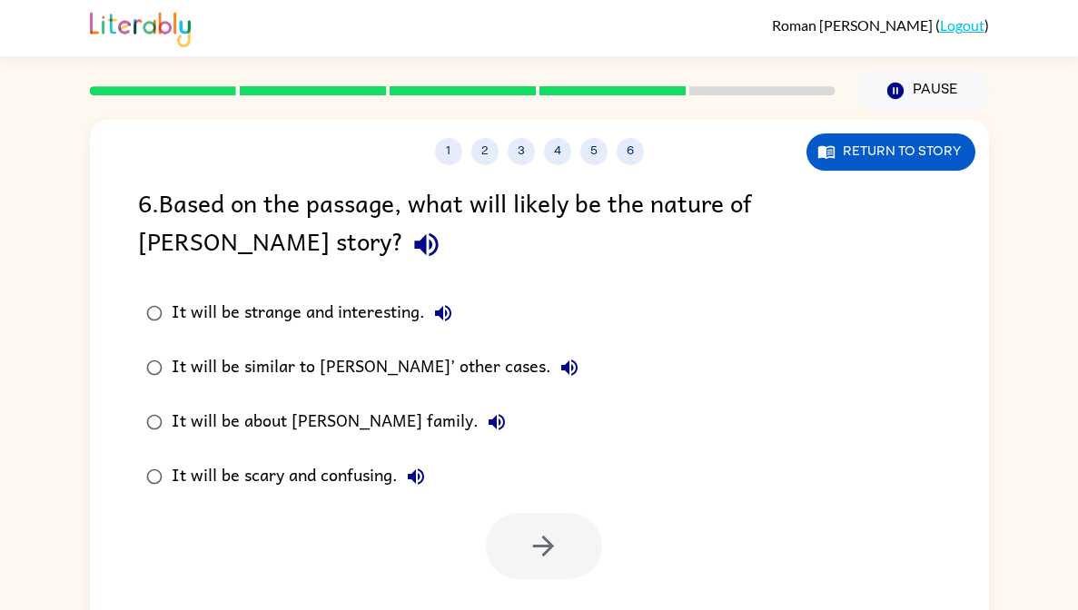
click at [168, 401] on label "It will be about [PERSON_NAME] family." at bounding box center [362, 422] width 468 height 54
click at [514, 538] on button "button" at bounding box center [544, 546] width 116 height 66
